Goal: Task Accomplishment & Management: Use online tool/utility

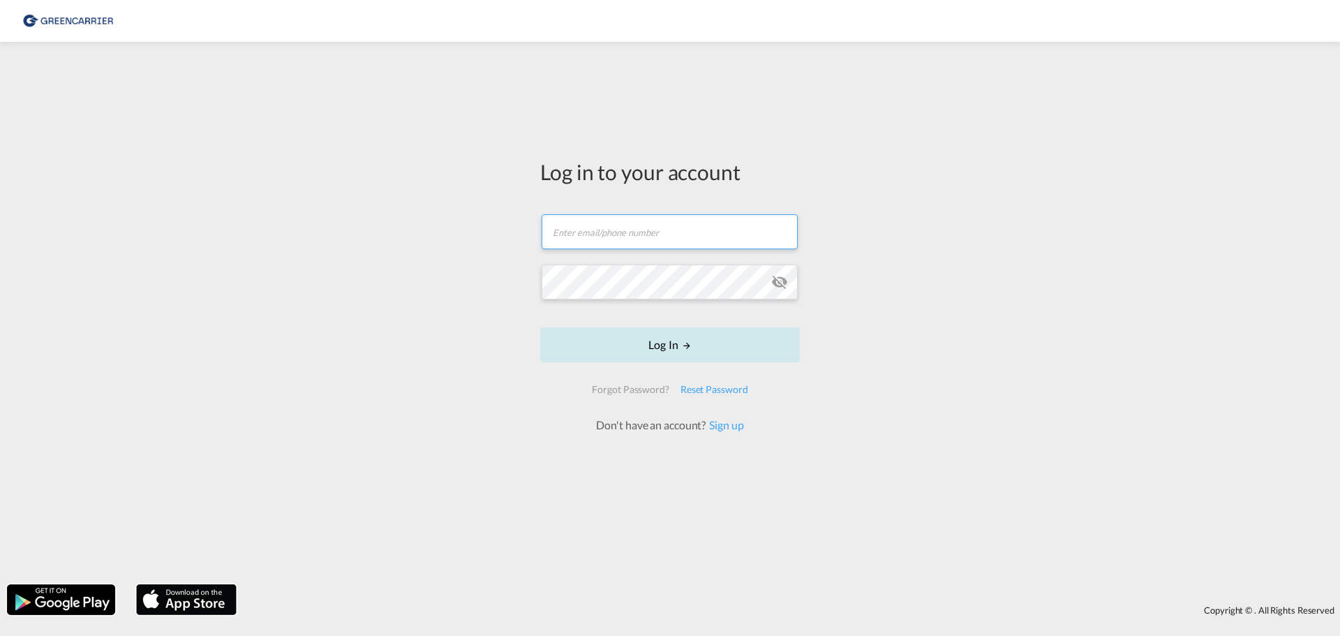
type input "sea@olog.no"
click at [675, 347] on form "sea@olog.no Email field is required Password field is required Log In Forgot Pa…" at bounding box center [670, 316] width 260 height 233
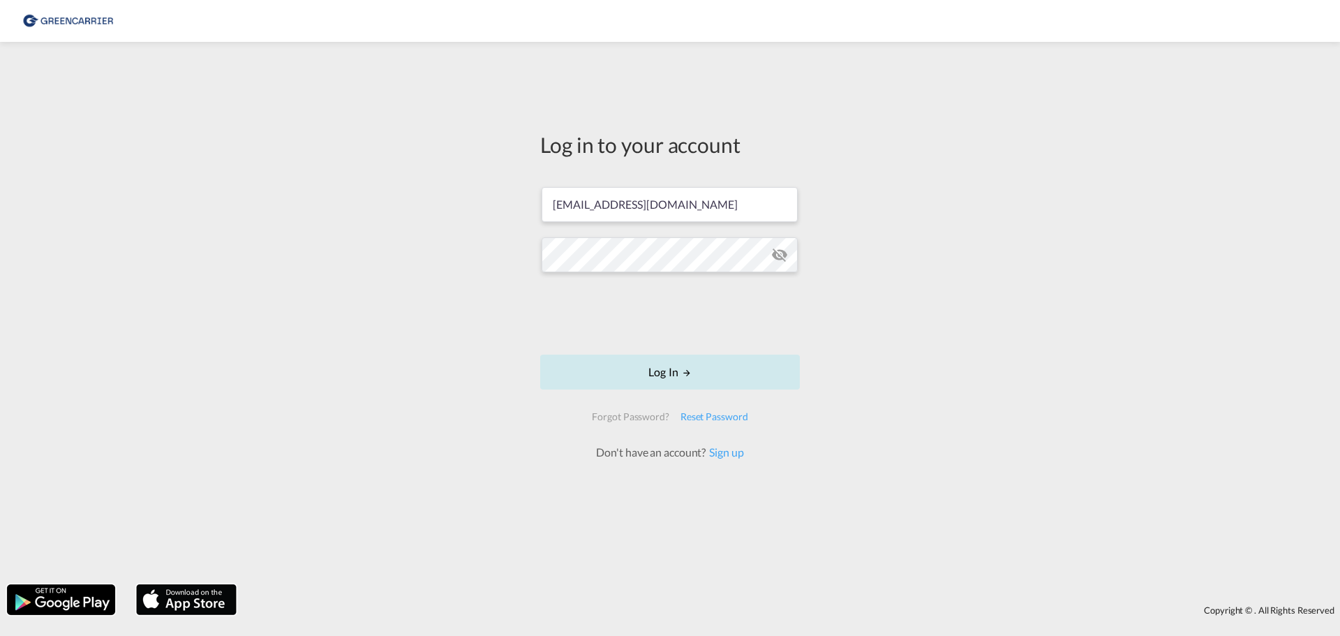
click at [672, 371] on button "Log In" at bounding box center [670, 371] width 260 height 35
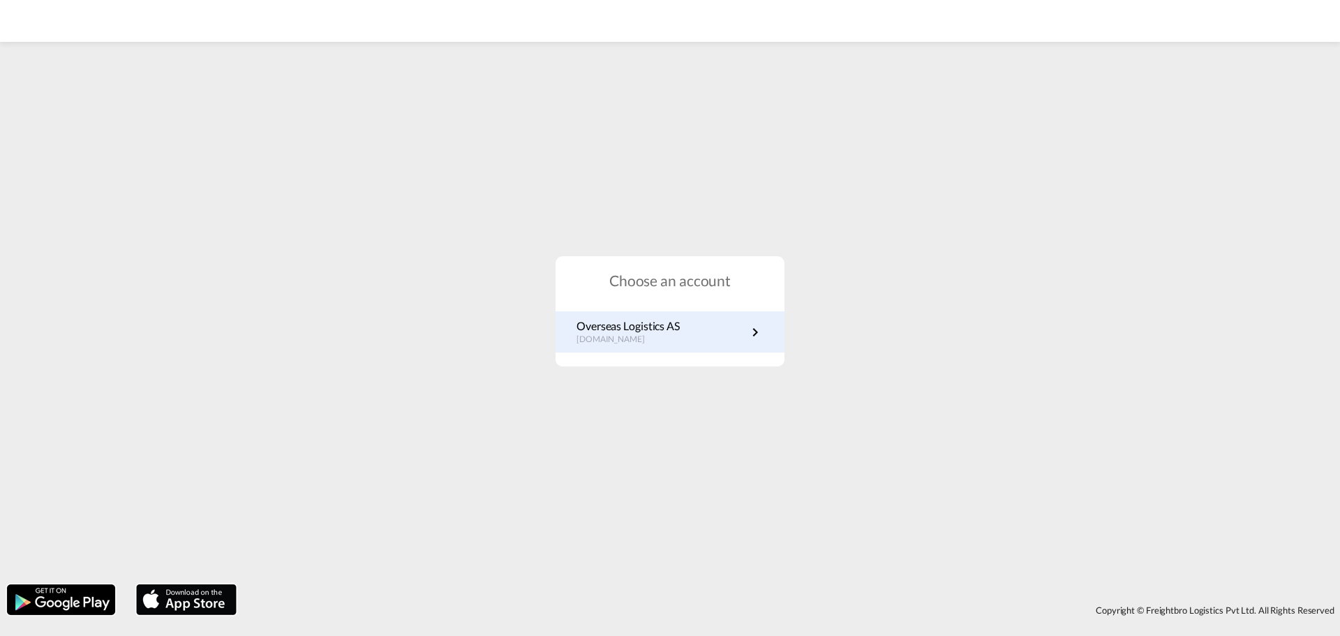
click at [657, 336] on p "no.portal.greencarrier.com" at bounding box center [627, 340] width 103 height 12
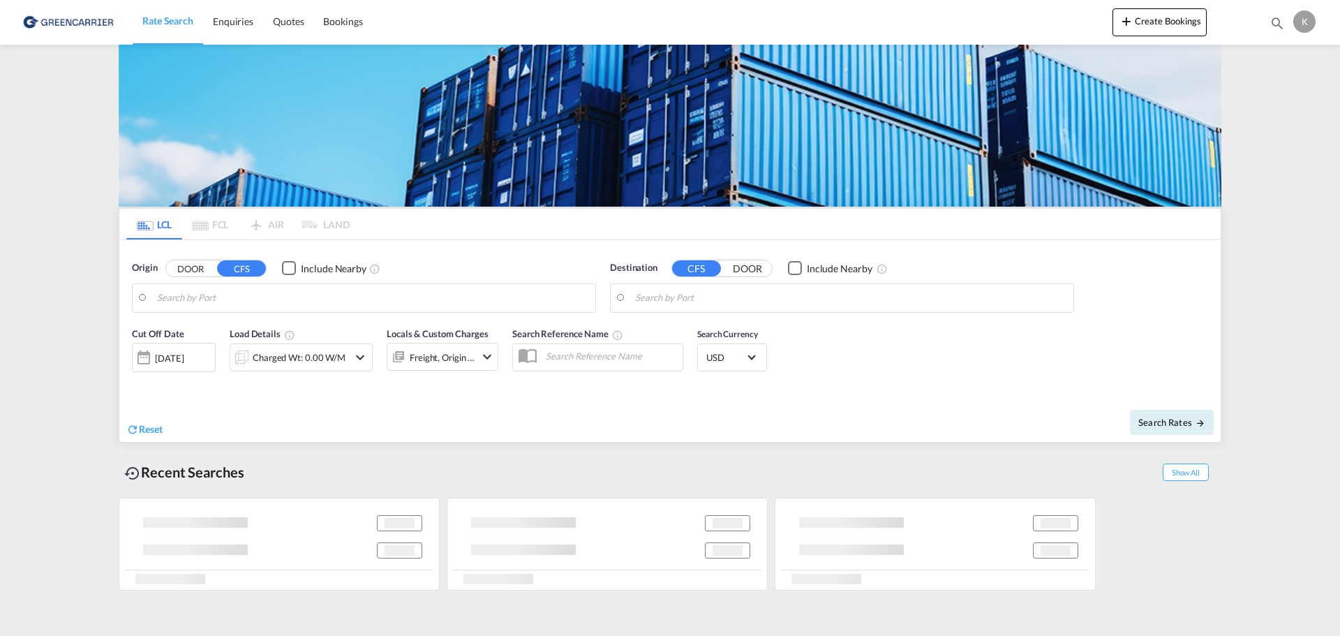
type input "Shanghai, SH, CNSHA"
type input "Oslo, NOOSL"
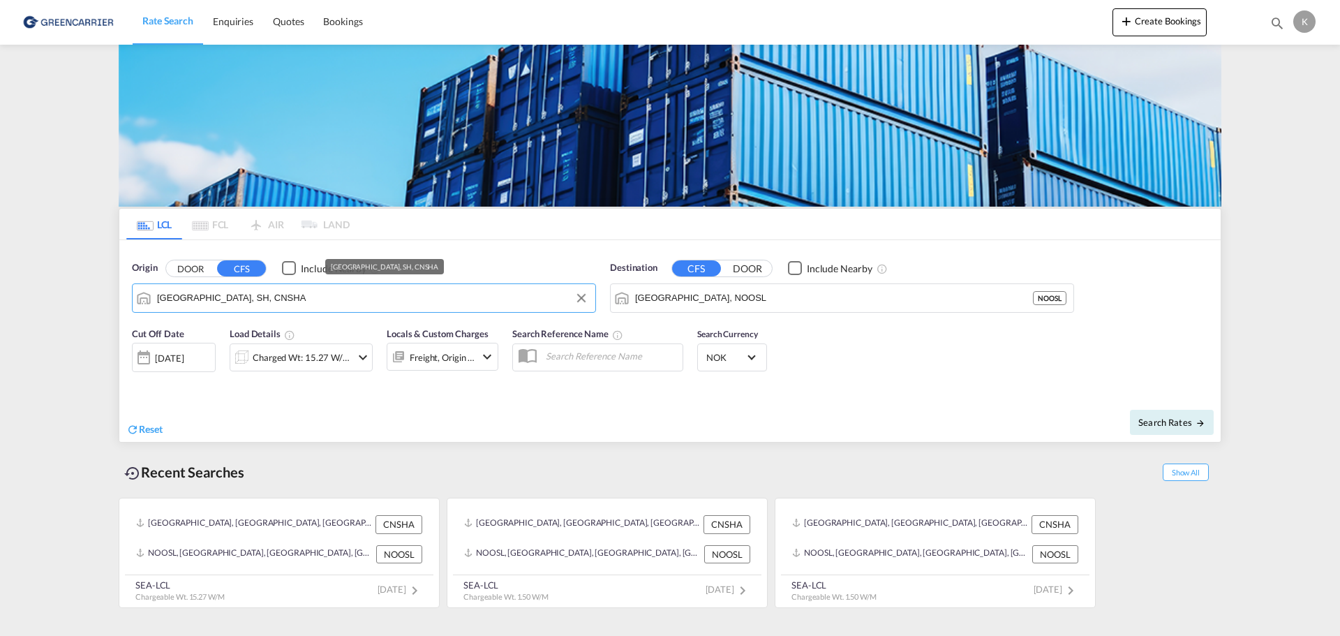
click at [319, 299] on input "Shanghai, SH, CNSHA" at bounding box center [372, 297] width 431 height 21
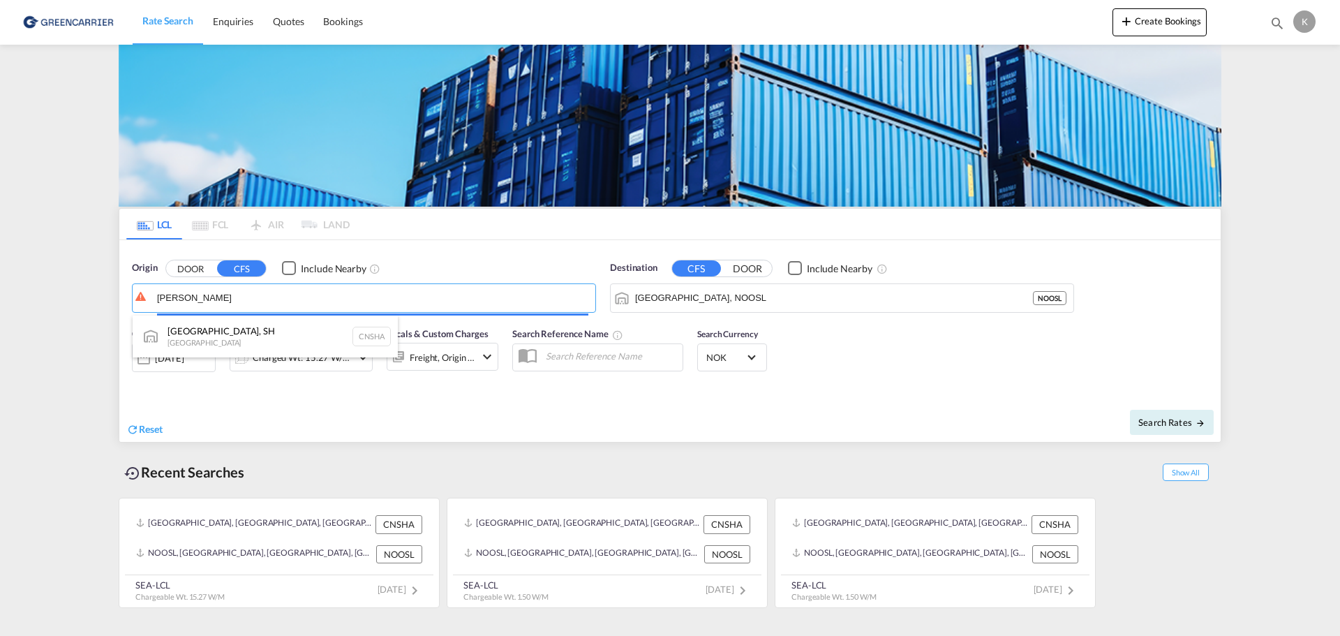
type input "moss"
click at [254, 331] on body "Rate Search Enquiries Quotes Bookings Rate Search Enquiries" at bounding box center [670, 318] width 1340 height 636
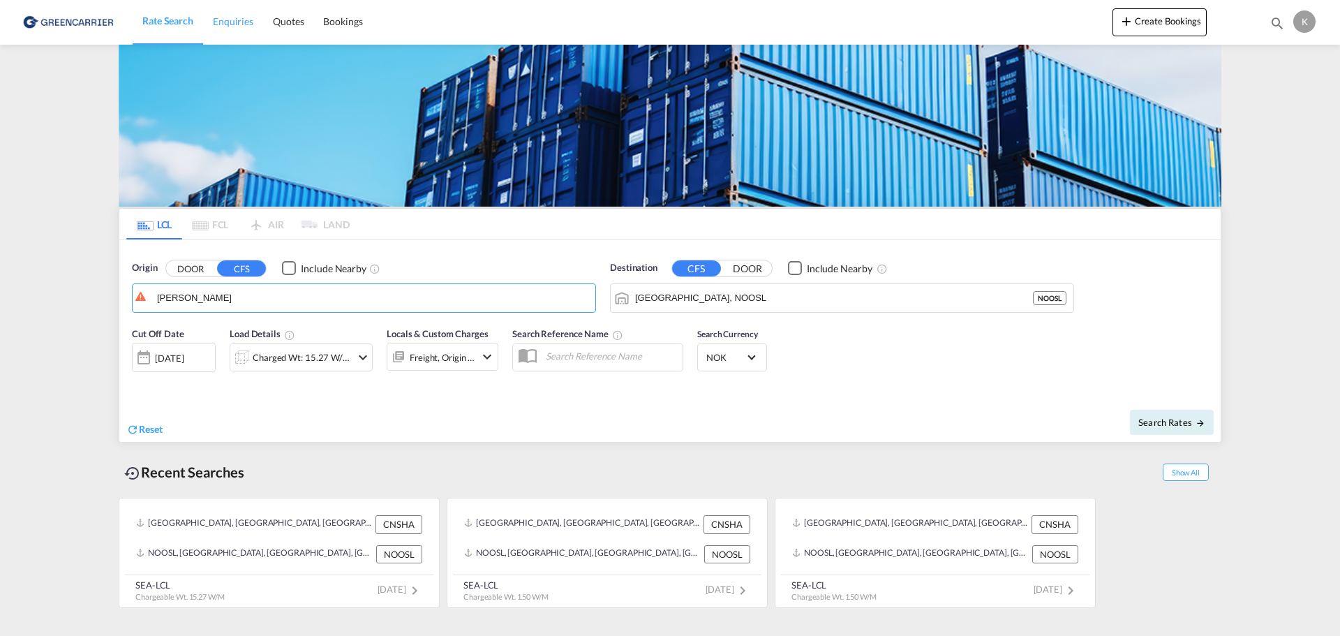
click at [236, 22] on span "Enquiries" at bounding box center [233, 21] width 40 height 12
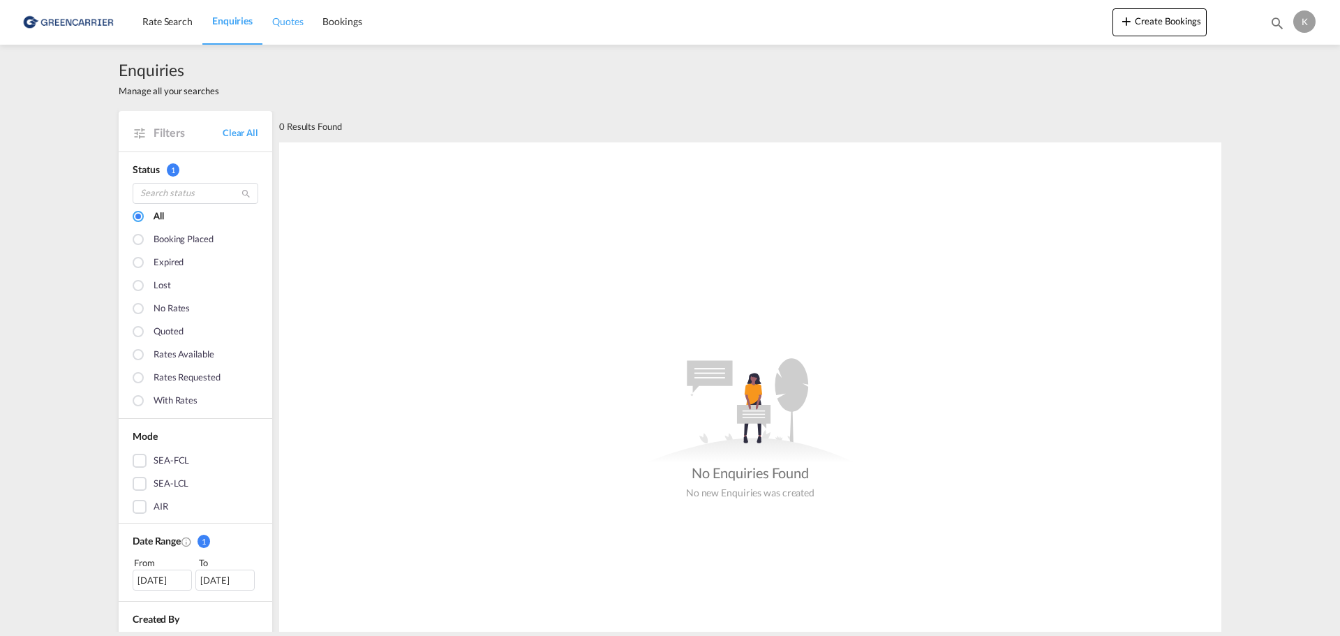
click at [280, 27] on span "Quotes" at bounding box center [287, 21] width 31 height 12
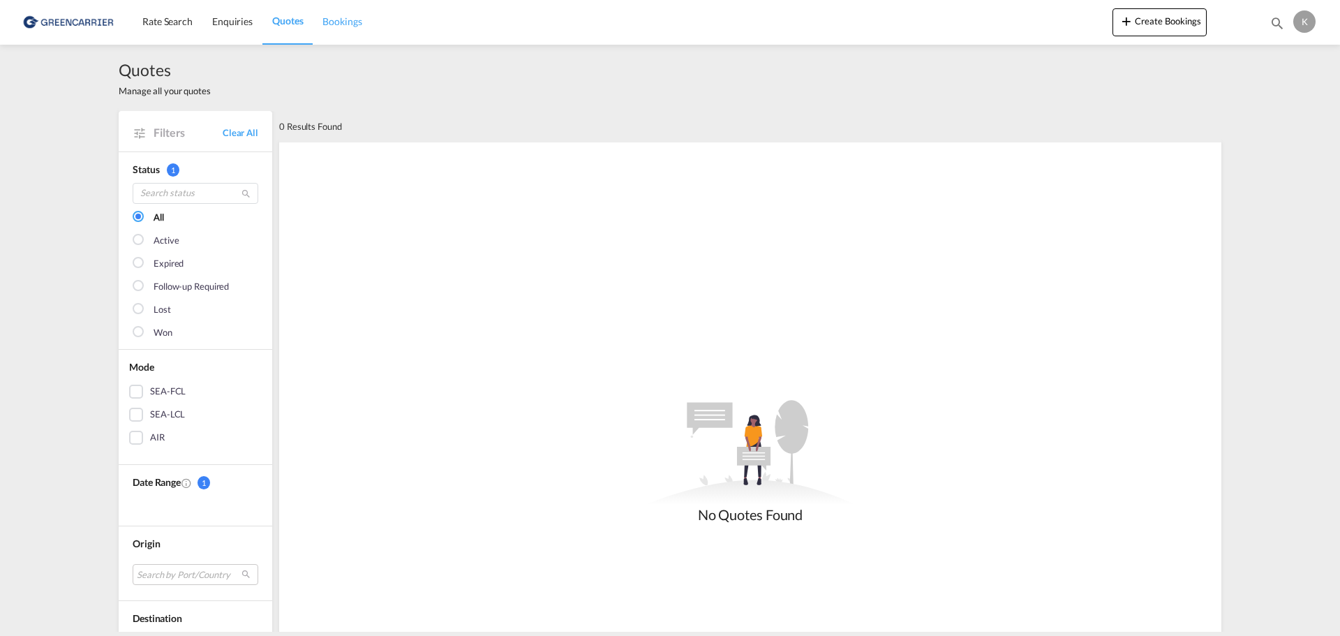
click at [344, 26] on span "Bookings" at bounding box center [341, 21] width 39 height 12
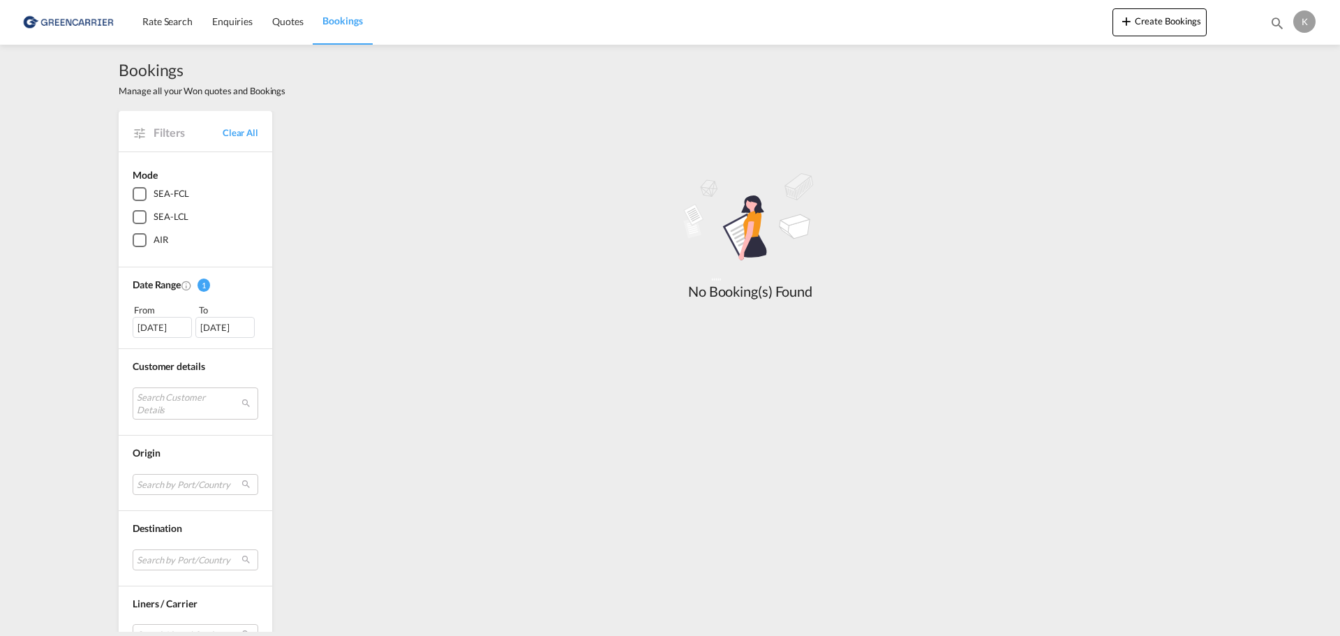
click at [133, 194] on div "SEA-FCL" at bounding box center [140, 194] width 14 height 14
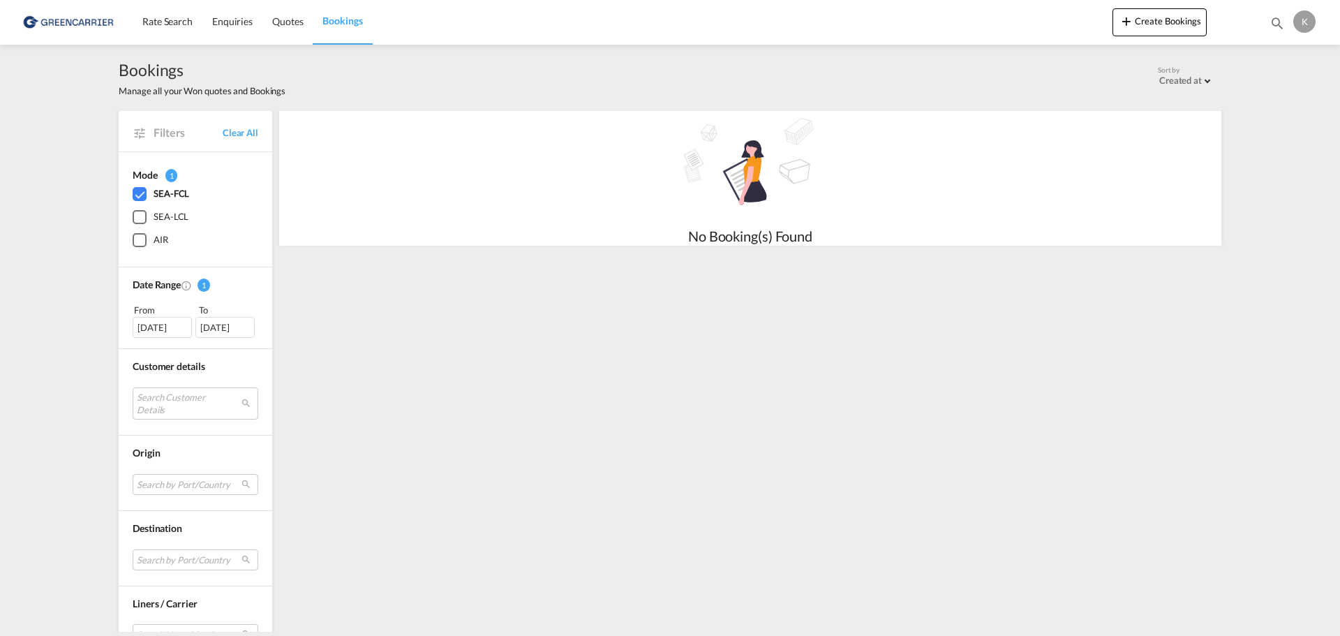
click at [1312, 20] on div "K" at bounding box center [1304, 21] width 22 height 22
click at [1294, 105] on button "Logout" at bounding box center [1288, 107] width 91 height 28
